Goal: Find specific page/section

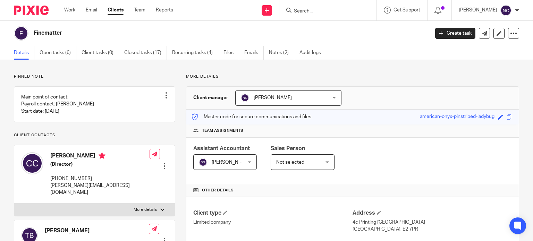
scroll to position [192, 0]
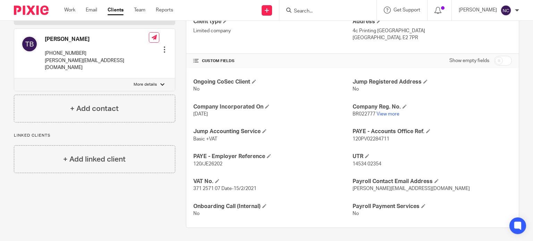
click at [304, 9] on input "Search" at bounding box center [324, 11] width 62 height 6
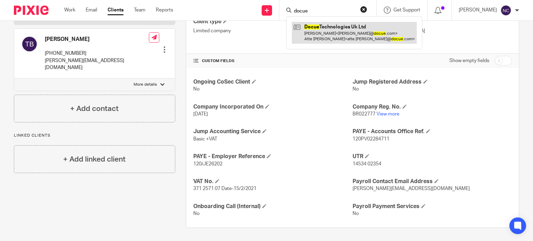
type input "docue"
click at [319, 31] on link at bounding box center [354, 33] width 125 height 22
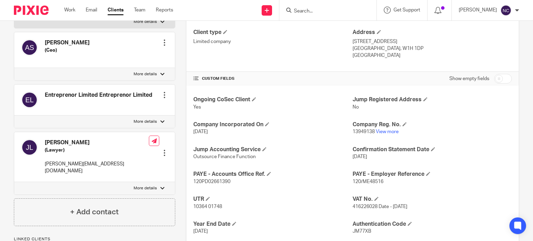
scroll to position [182, 0]
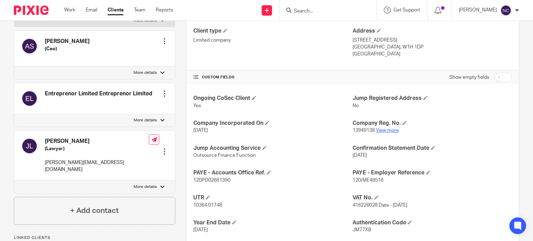
click at [393, 131] on link "View more" at bounding box center [387, 130] width 23 height 5
